Goal: Information Seeking & Learning: Check status

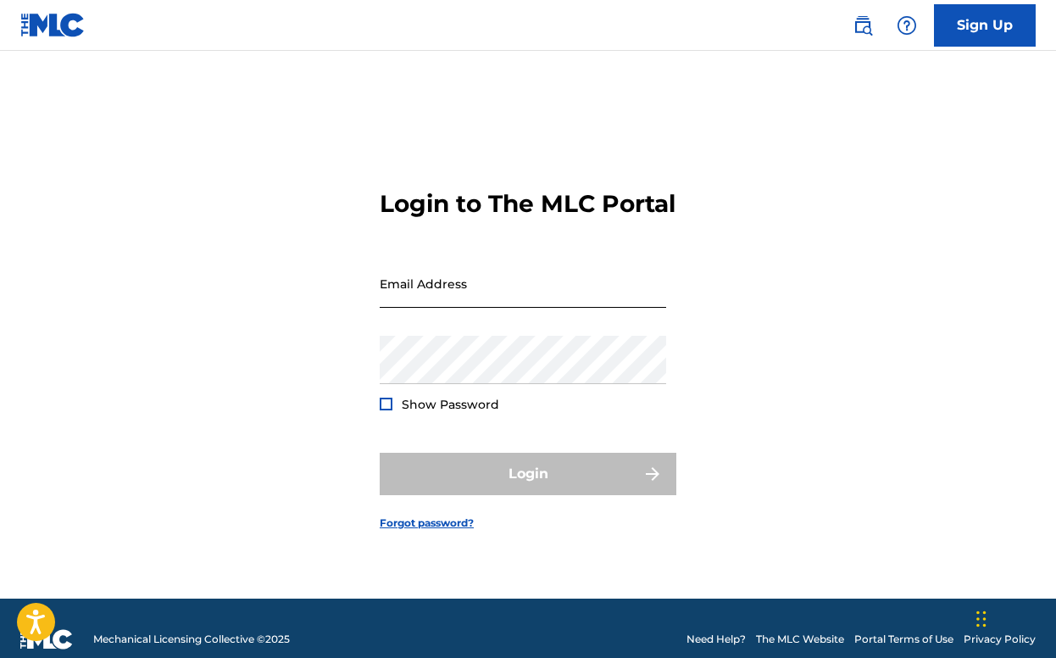
click at [474, 306] on input "Email Address" at bounding box center [523, 283] width 286 height 48
type input "[EMAIL_ADDRESS][DOMAIN_NAME]"
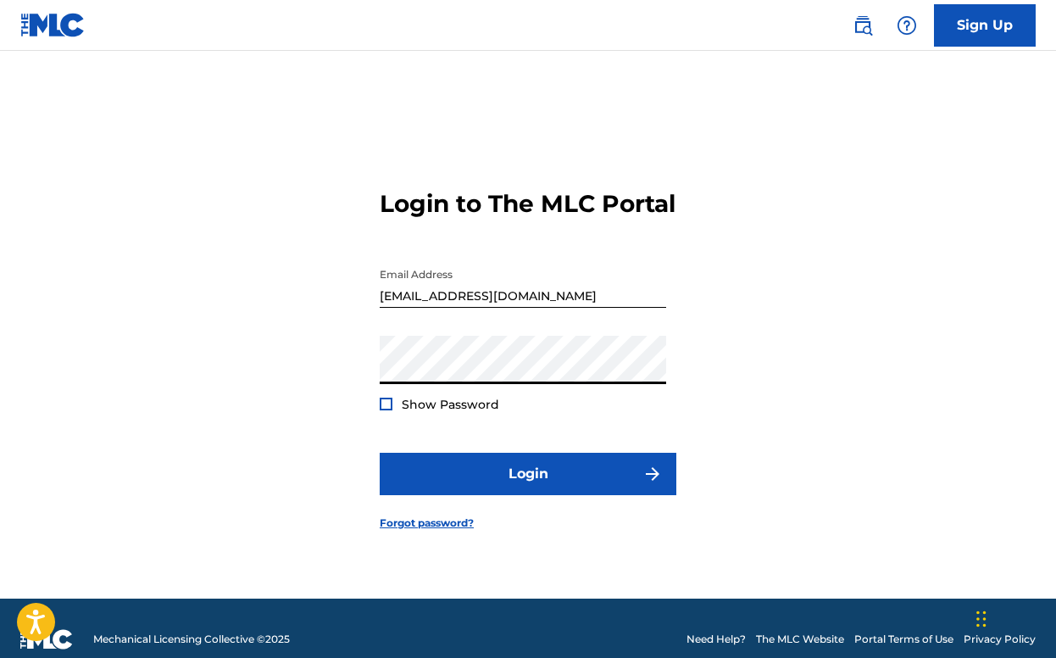
click at [380, 452] on button "Login" at bounding box center [528, 473] width 297 height 42
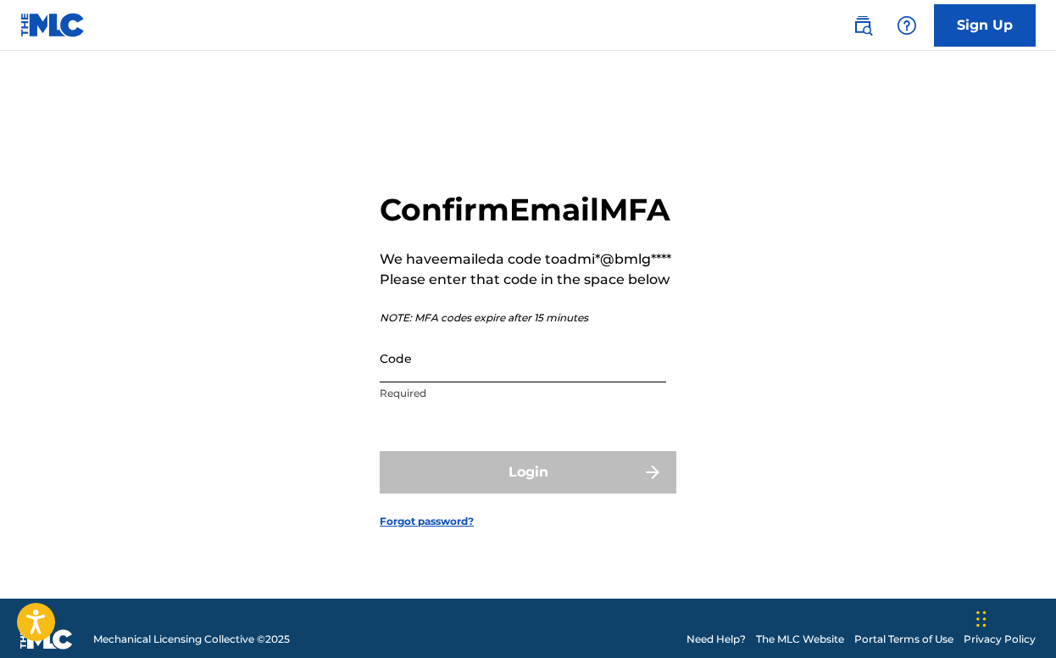
click at [470, 382] on input "Code" at bounding box center [523, 358] width 286 height 48
paste input "313241"
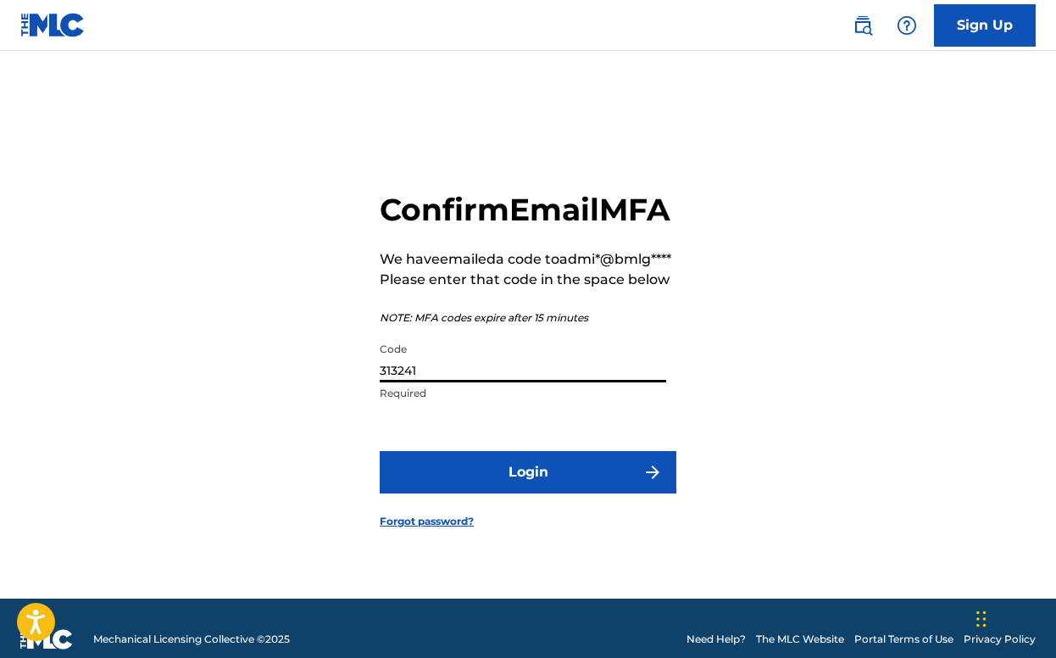
type input "313241"
click at [380, 451] on button "Login" at bounding box center [528, 472] width 297 height 42
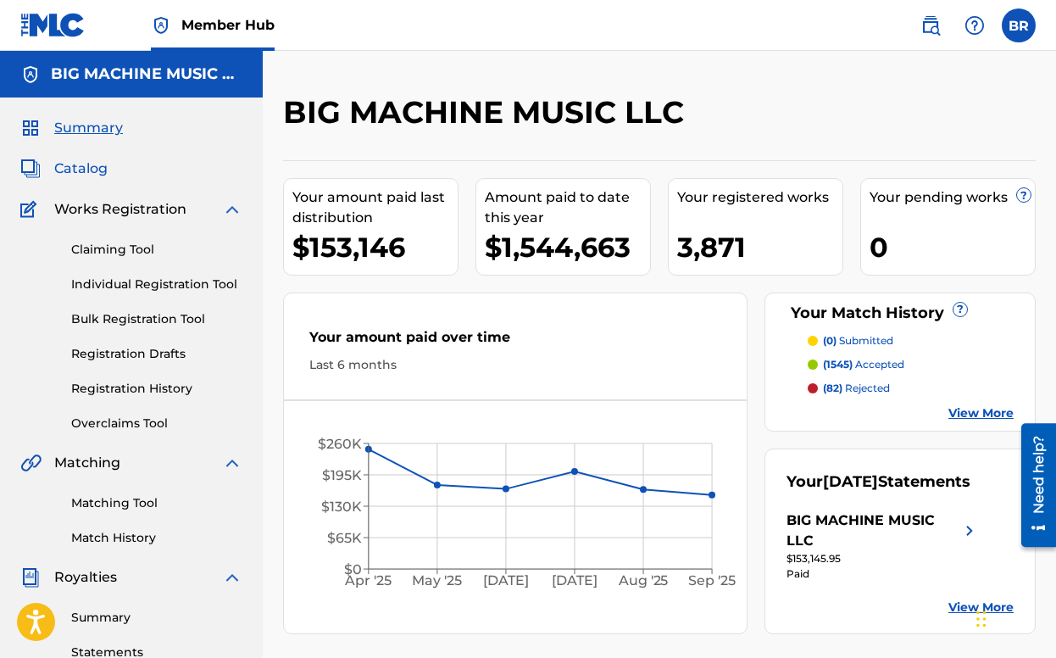
click at [78, 165] on span "Catalog" at bounding box center [80, 168] width 53 height 20
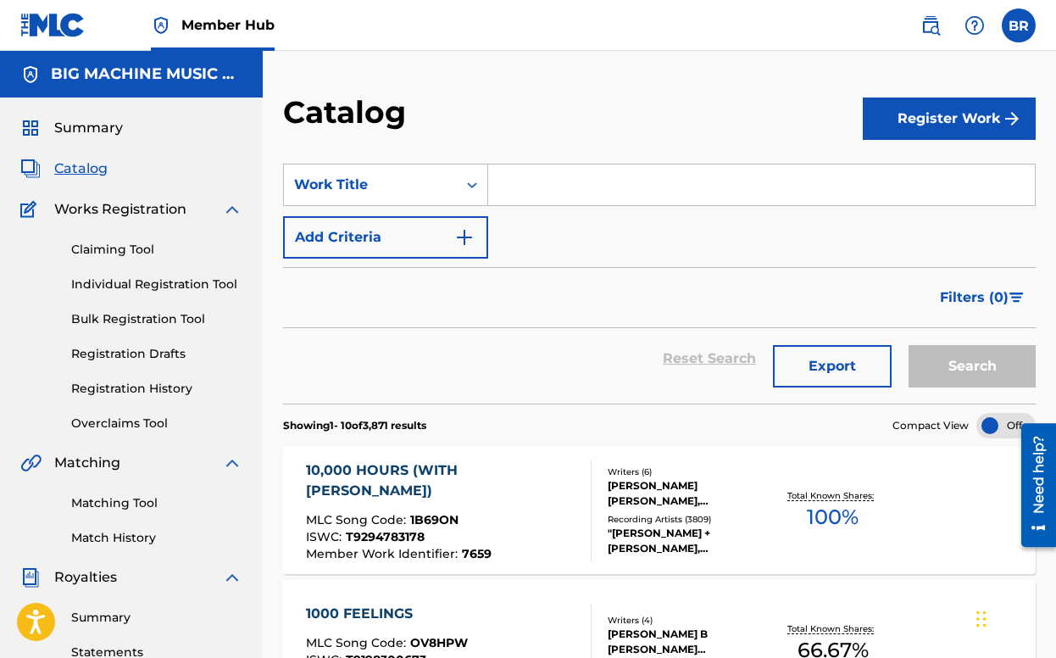
click at [526, 192] on input "Search Form" at bounding box center [761, 184] width 547 height 41
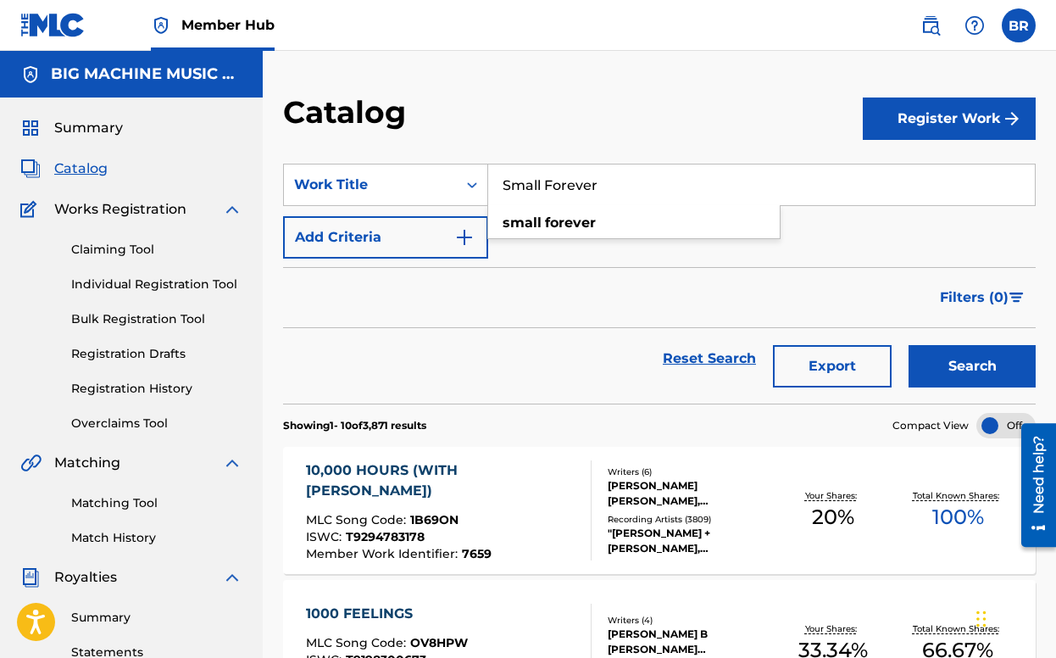
type input "Small Forever"
click at [908, 345] on button "Search" at bounding box center [971, 366] width 127 height 42
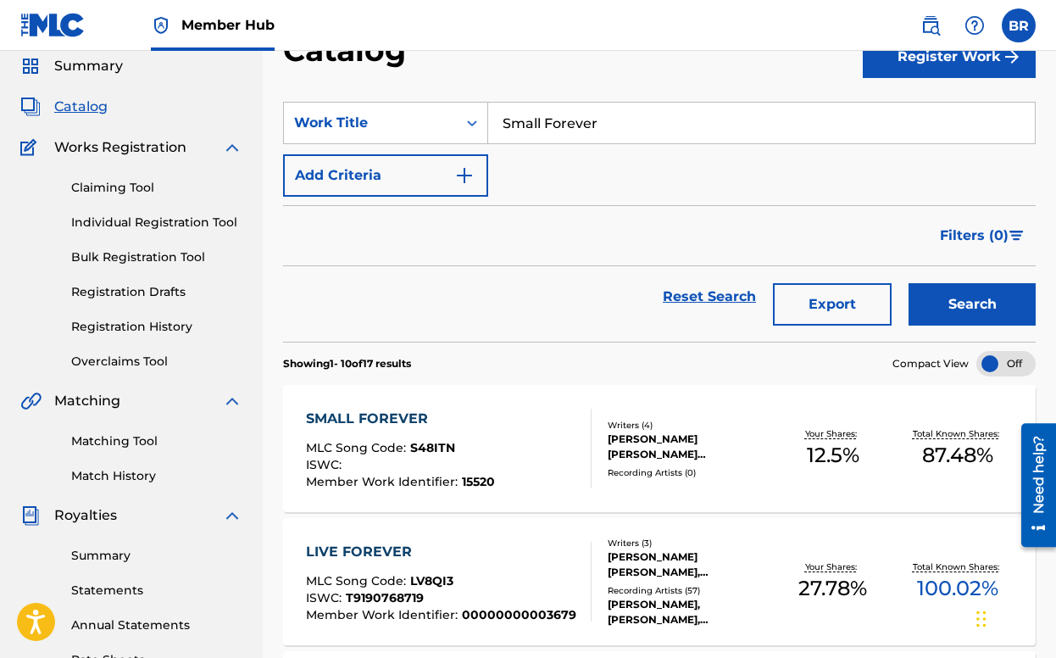
scroll to position [59, 0]
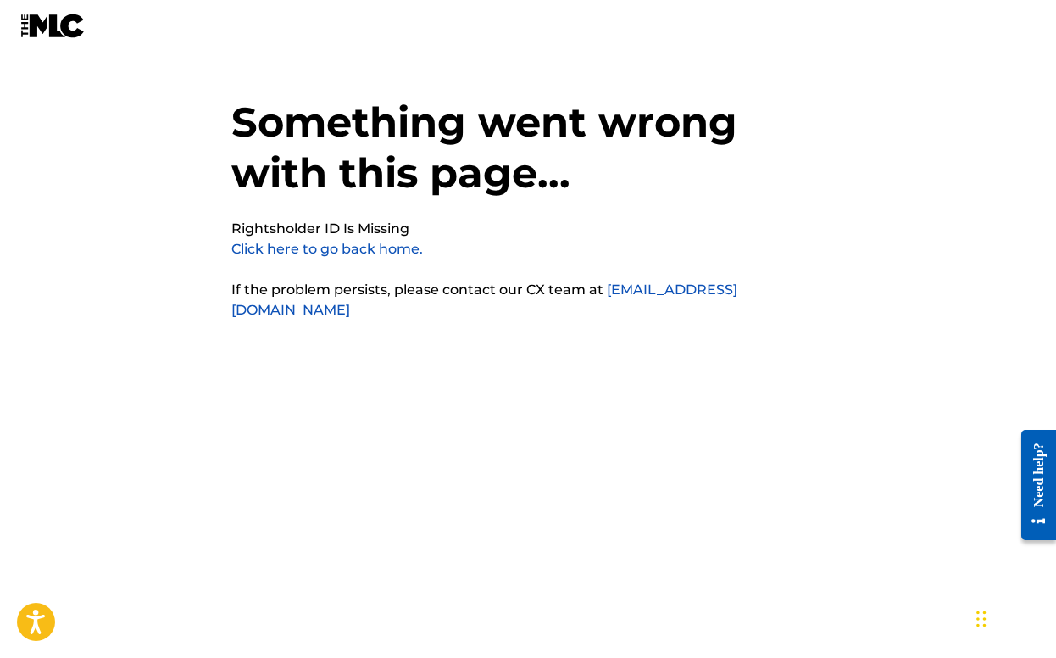
click at [347, 253] on link "Click here to go back home." at bounding box center [326, 249] width 191 height 16
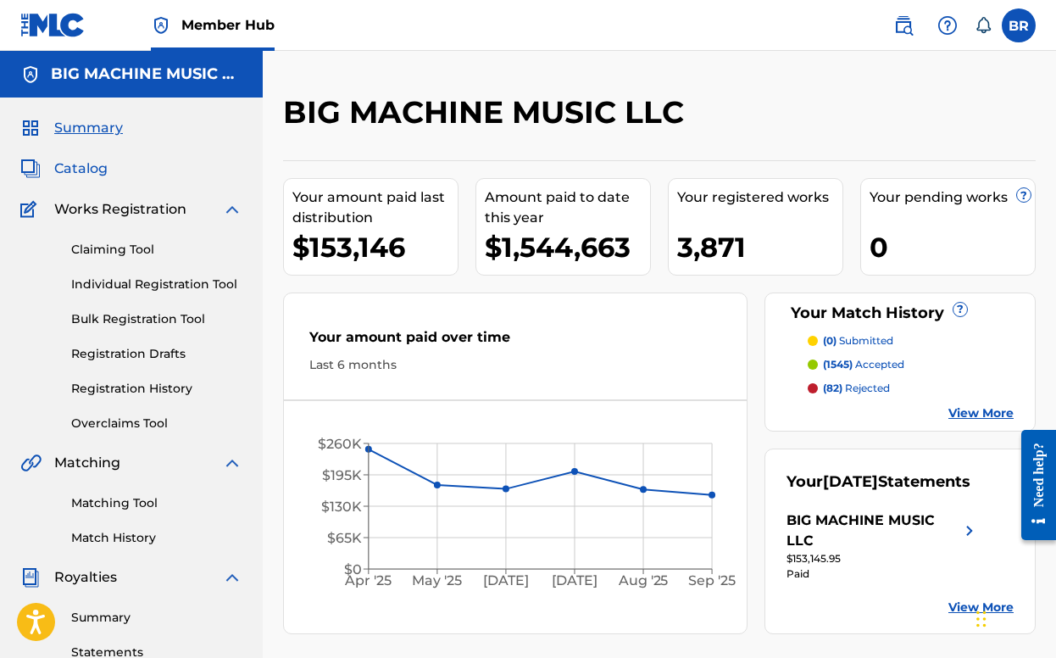
click at [68, 176] on span "Catalog" at bounding box center [80, 168] width 53 height 20
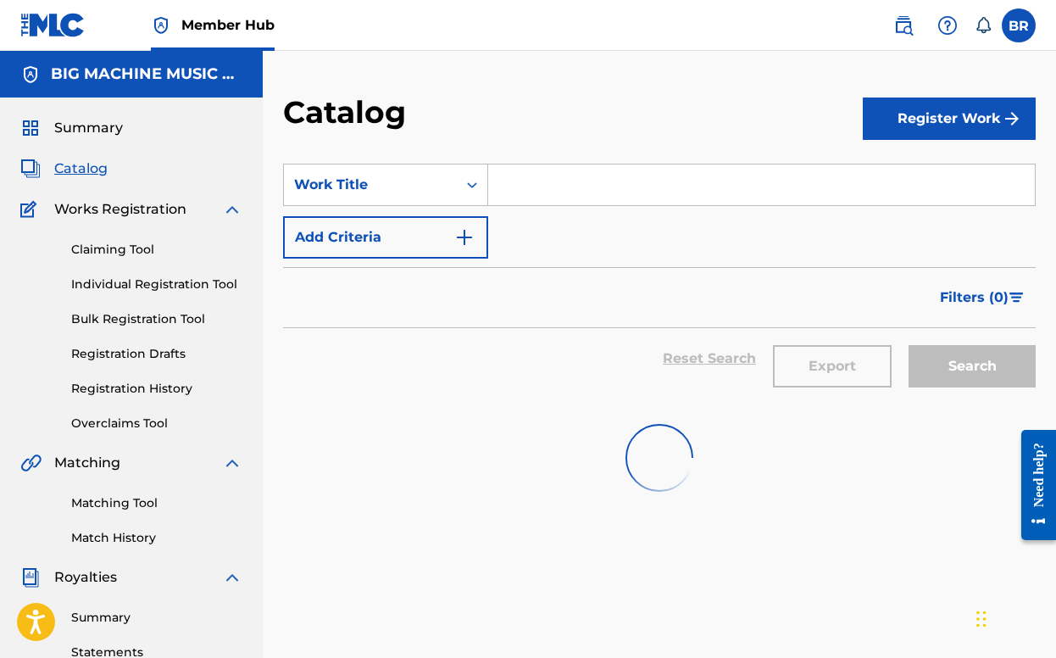
click at [582, 182] on input "Search Form" at bounding box center [761, 184] width 547 height 41
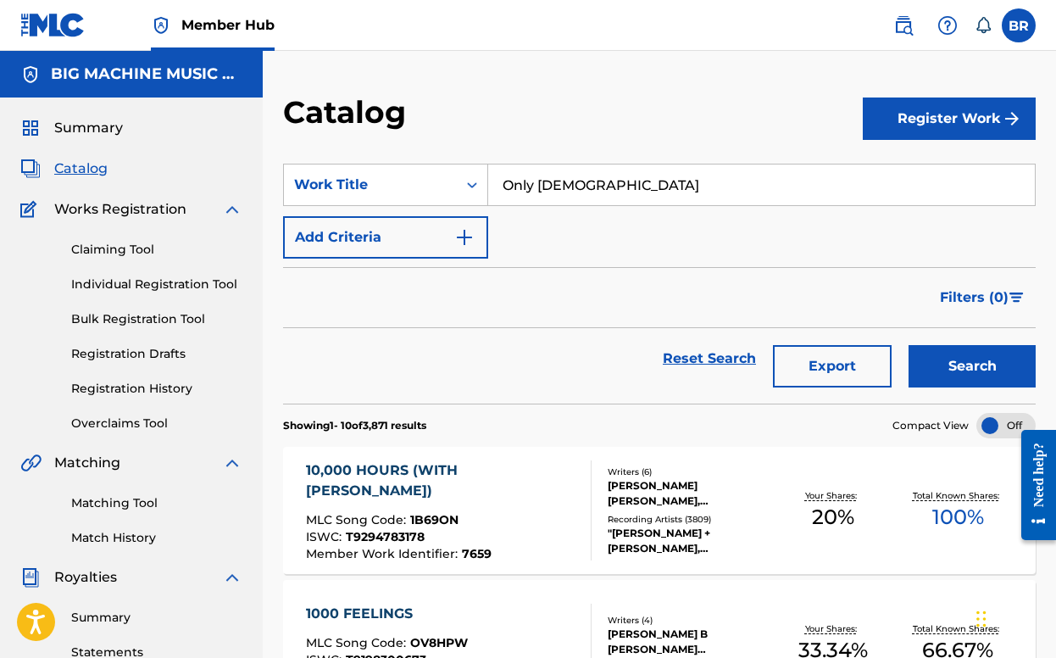
type input "Only [DEMOGRAPHIC_DATA]"
click at [908, 345] on button "Search" at bounding box center [971, 366] width 127 height 42
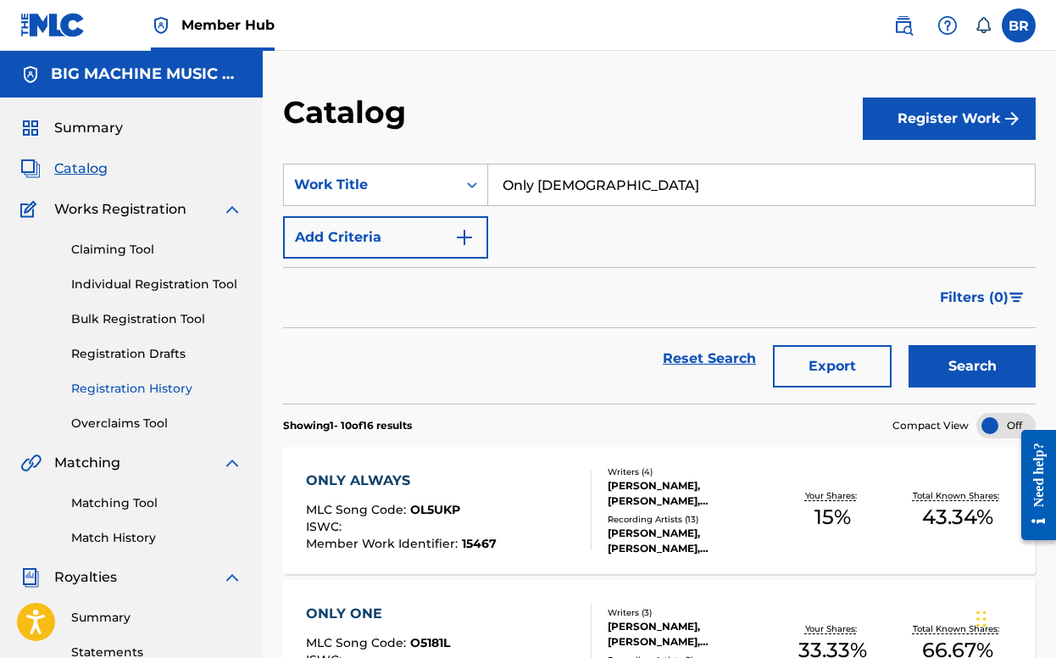
click at [126, 392] on link "Registration History" at bounding box center [156, 389] width 171 height 18
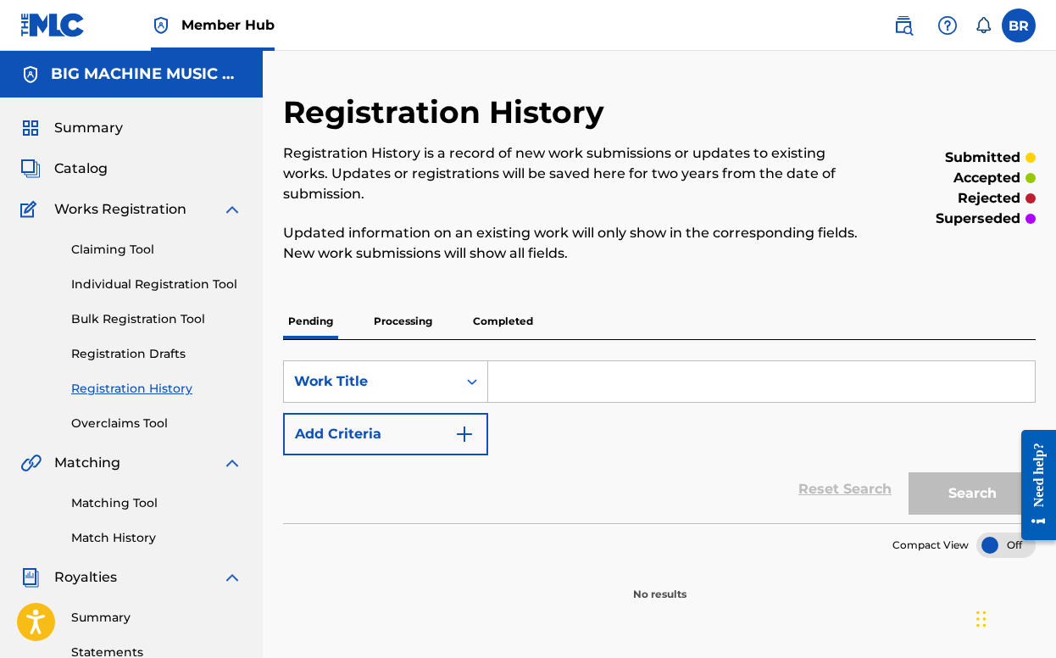
click at [430, 327] on p "Processing" at bounding box center [403, 321] width 69 height 36
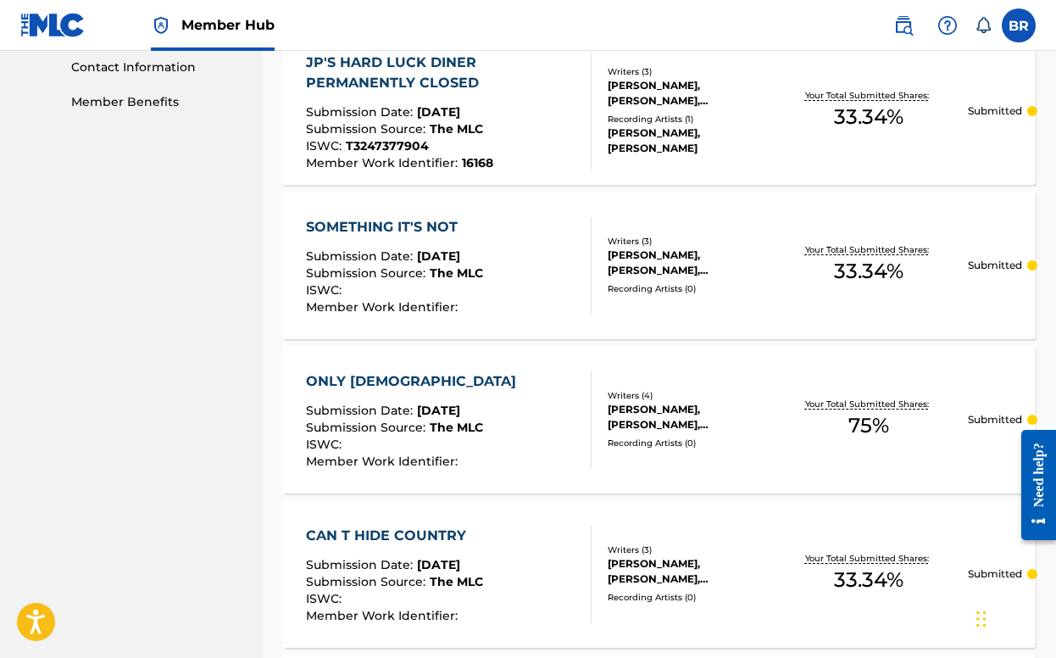
scroll to position [842, 0]
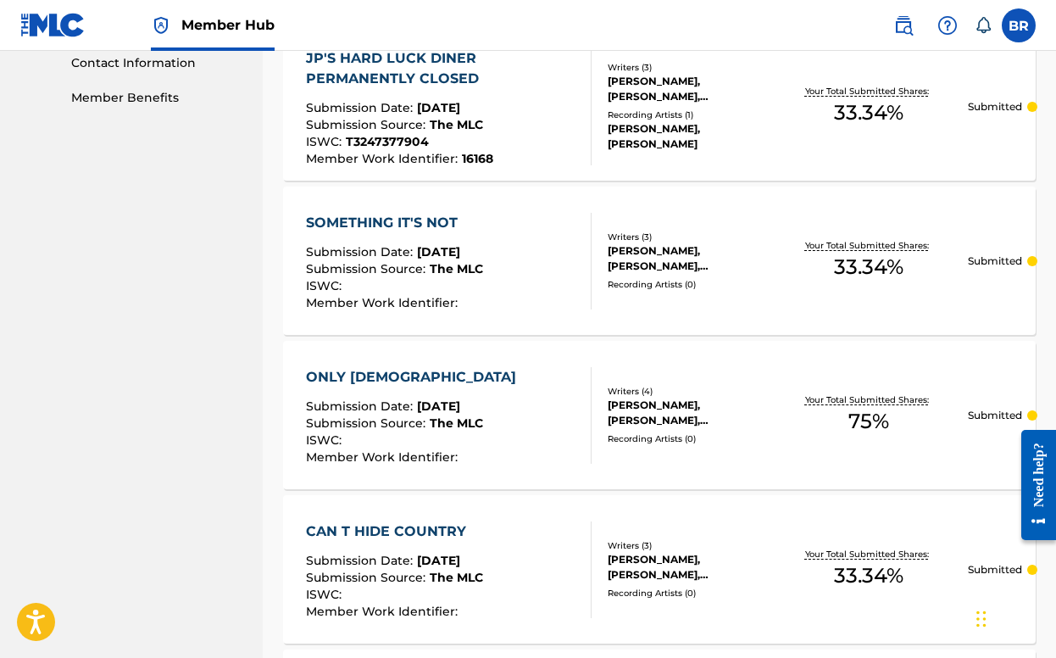
click at [375, 378] on div "ONLY [DEMOGRAPHIC_DATA]" at bounding box center [415, 377] width 219 height 20
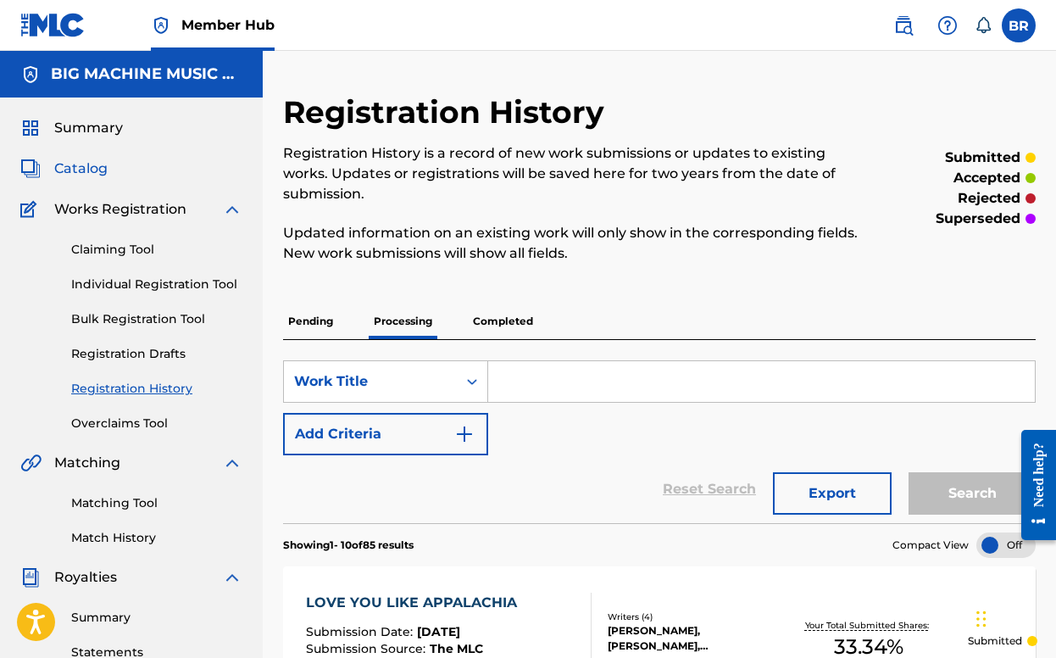
click at [71, 163] on span "Catalog" at bounding box center [80, 168] width 53 height 20
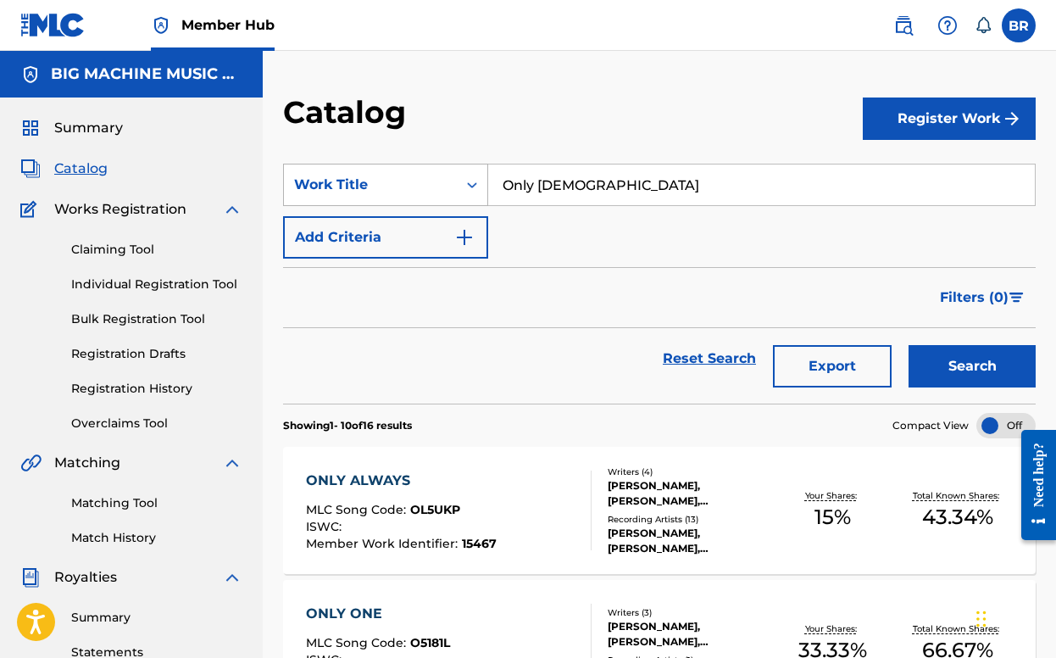
drag, startPoint x: 569, startPoint y: 183, endPoint x: 461, endPoint y: 200, distance: 108.9
click at [461, 200] on div "SearchWithCriteria021141ae-dc49-49fd-be60-d895fb5f0149 Work Title Only [DEMOGRA…" at bounding box center [659, 185] width 752 height 42
type input "O"
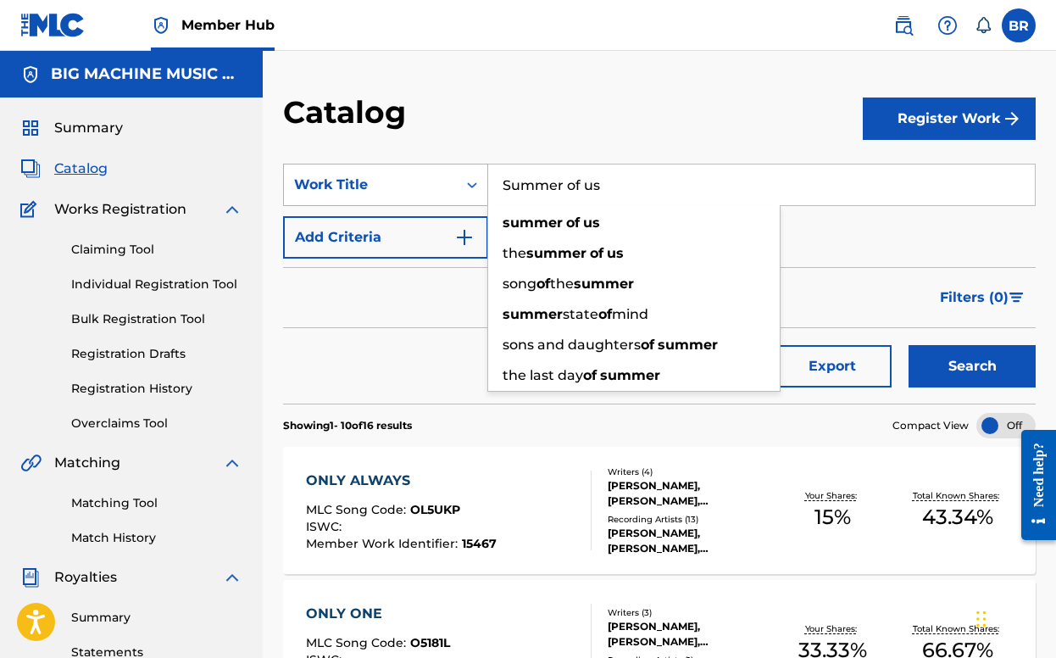
type input "Summer of us"
click at [908, 345] on button "Search" at bounding box center [971, 366] width 127 height 42
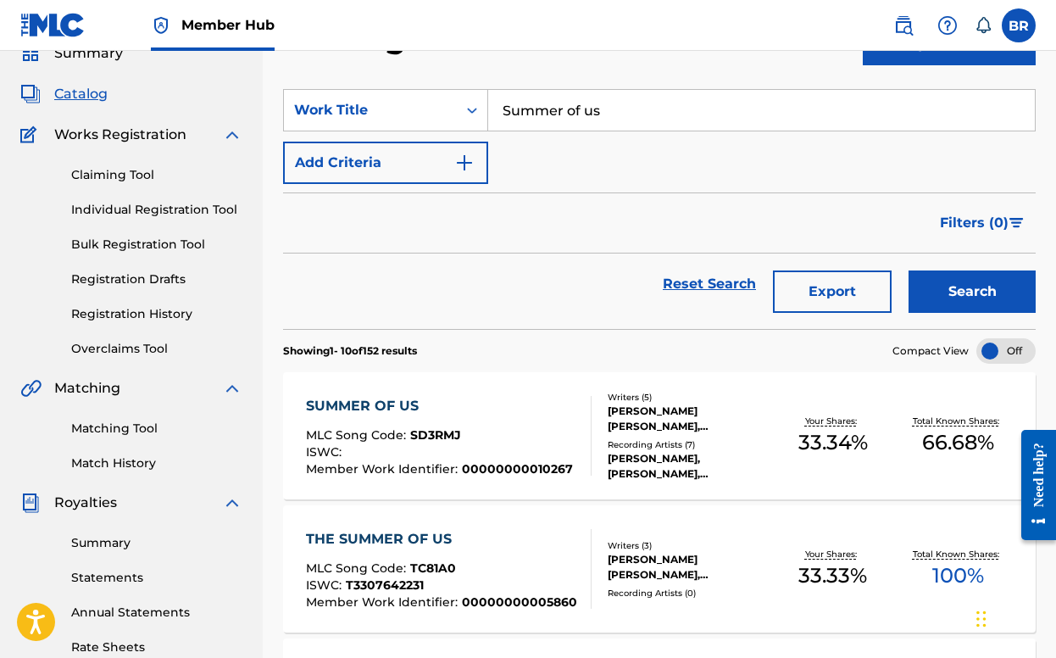
scroll to position [72, 0]
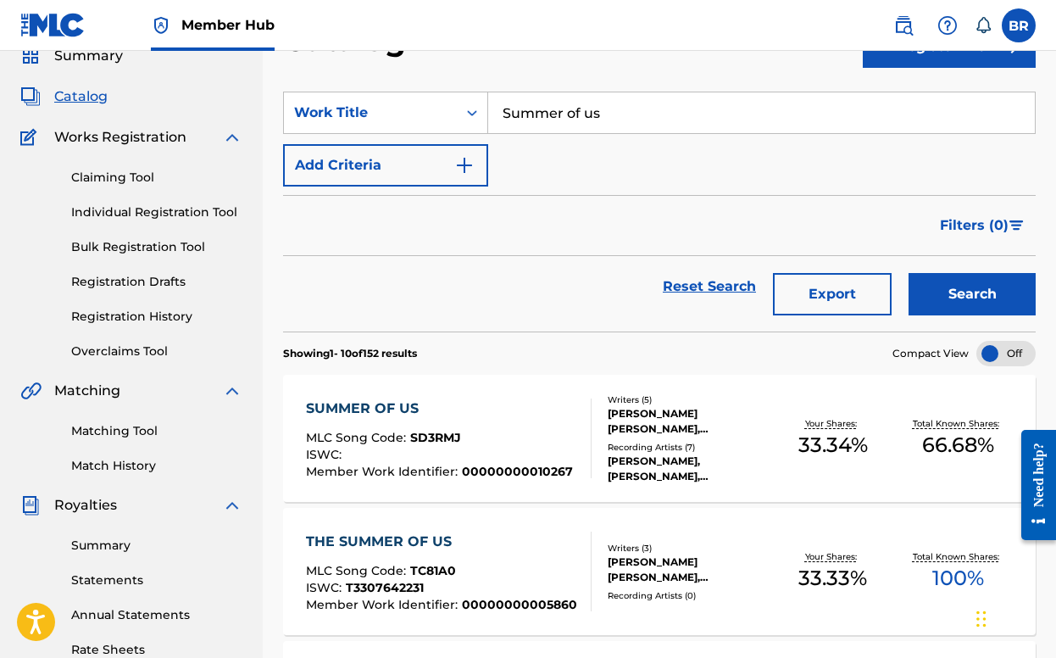
click at [389, 545] on div "THE SUMMER OF US" at bounding box center [441, 541] width 271 height 20
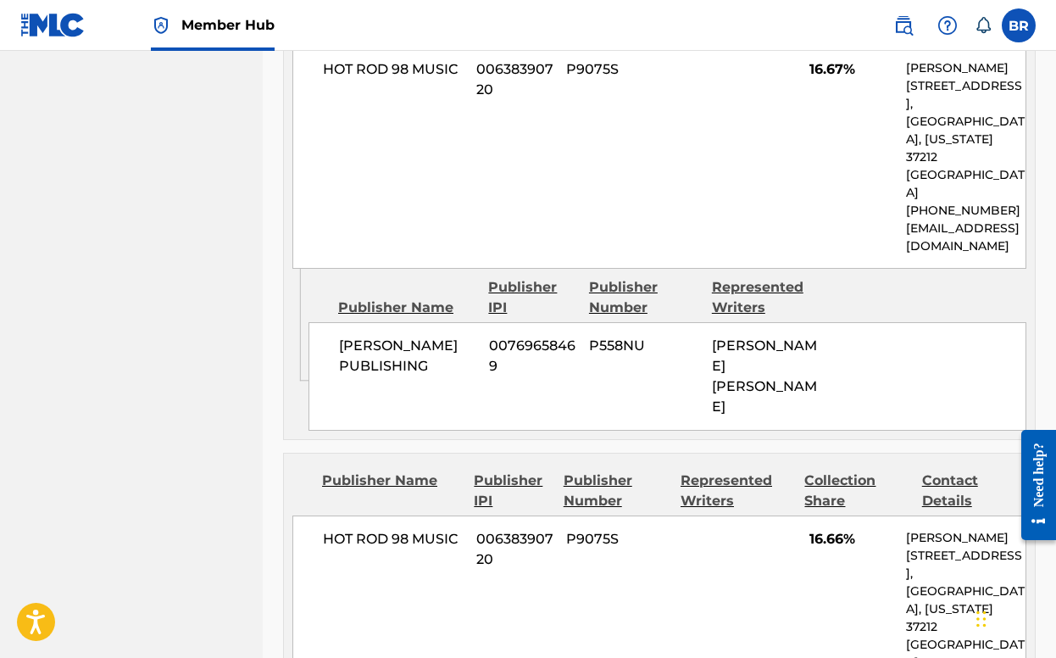
scroll to position [1759, 0]
